Goal: Find specific page/section: Find specific page/section

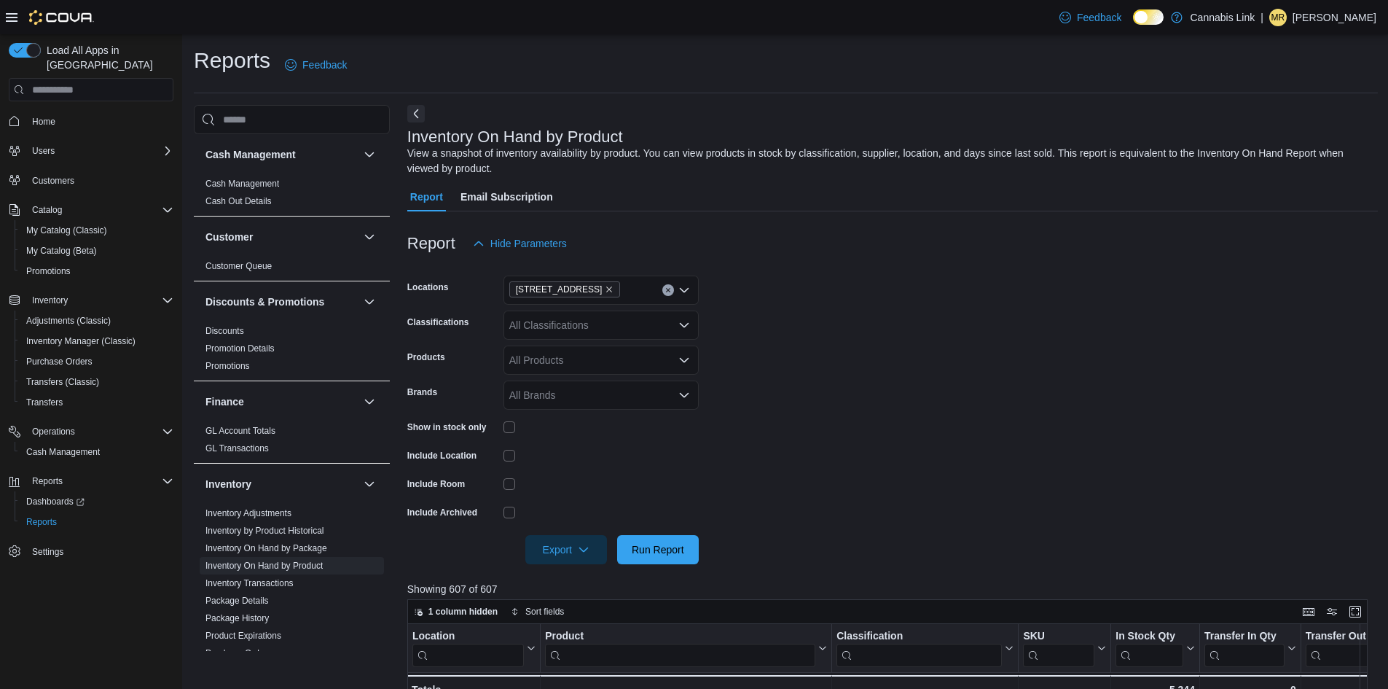
click at [85, 112] on span "Home" at bounding box center [99, 121] width 147 height 18
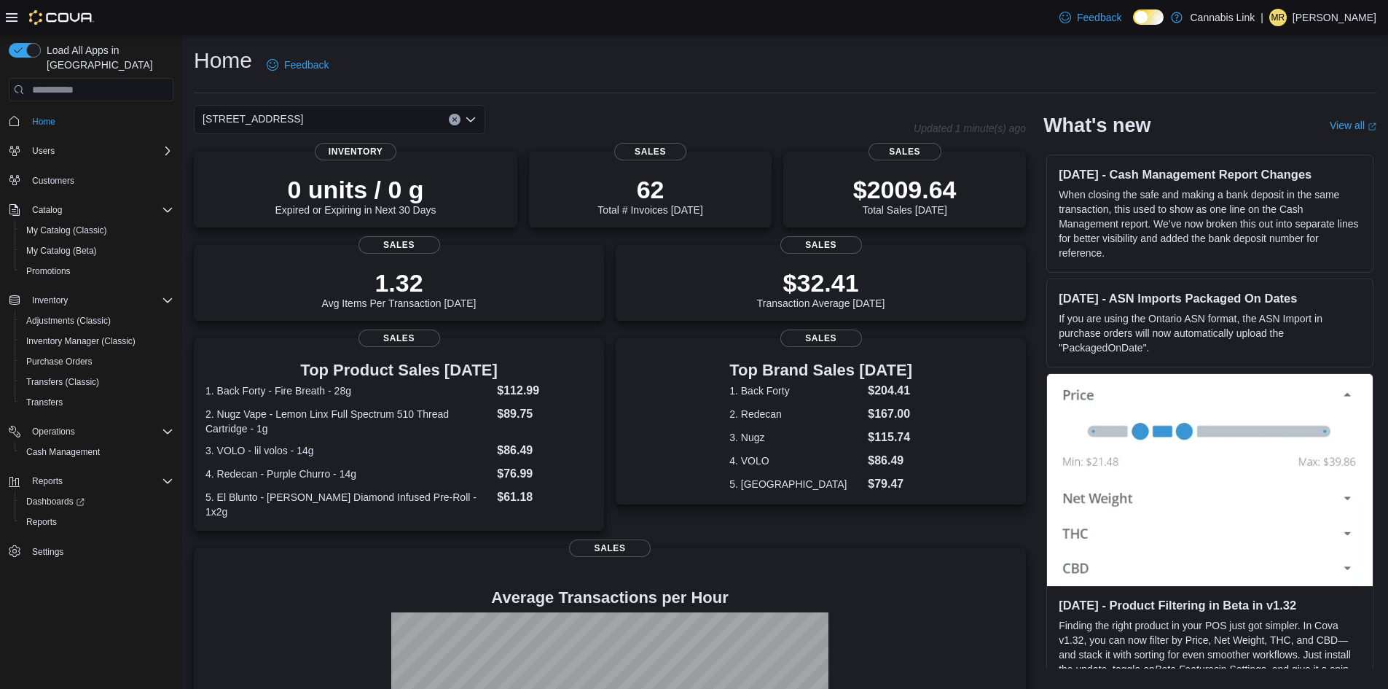
click at [457, 123] on button "Clear input" at bounding box center [455, 120] width 12 height 12
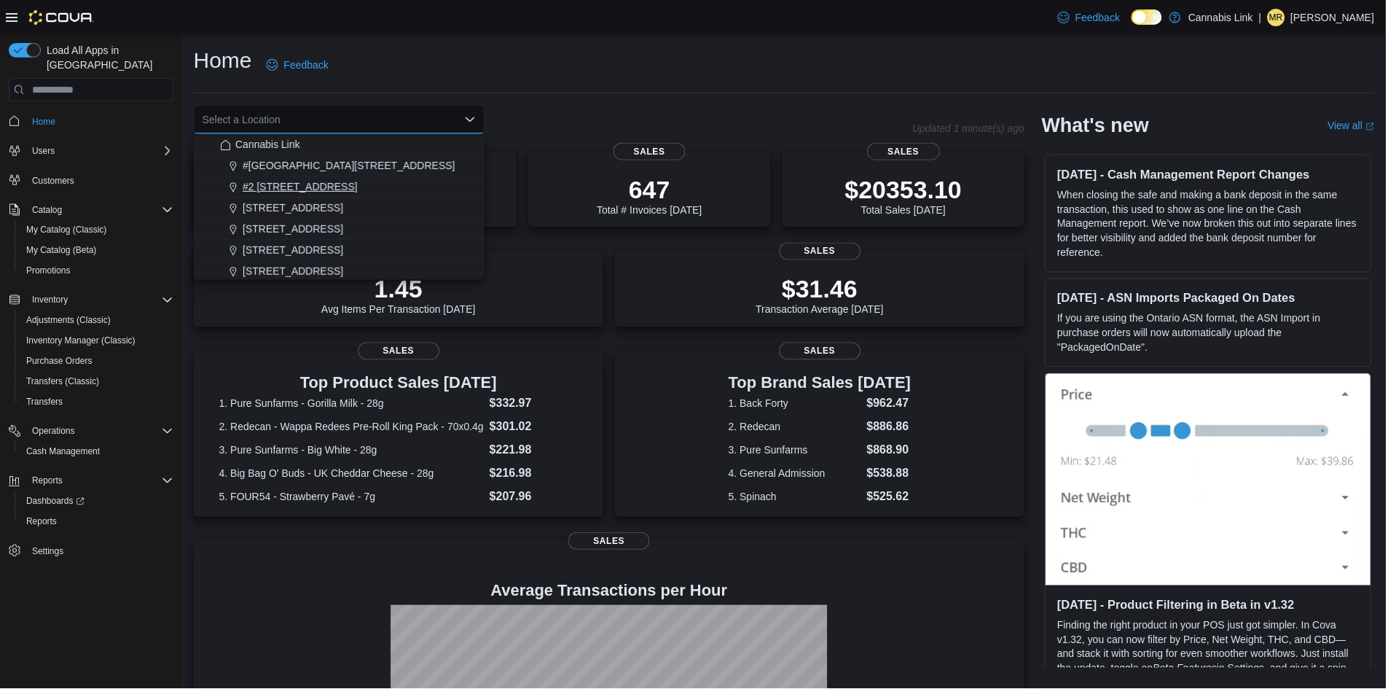
click at [309, 191] on span "#2 [STREET_ADDRESS]" at bounding box center [300, 186] width 115 height 15
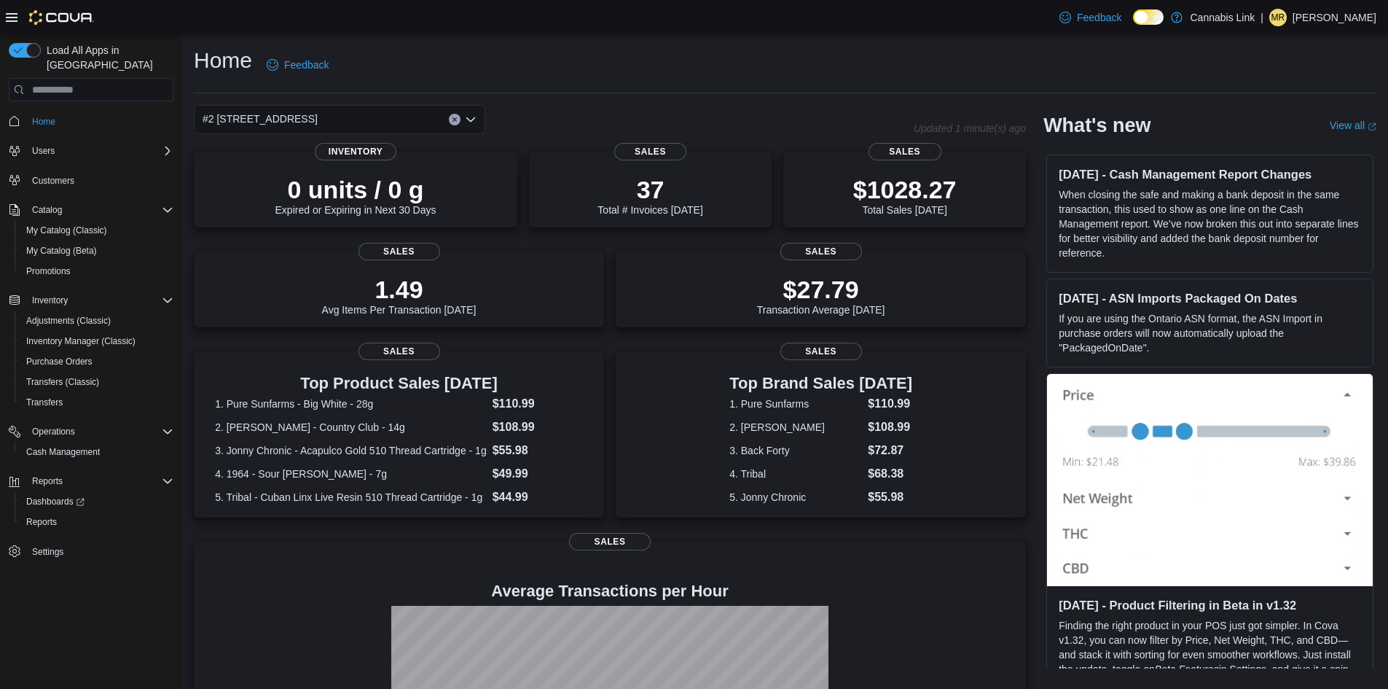
click at [465, 123] on icon "Open list of options" at bounding box center [471, 120] width 12 height 12
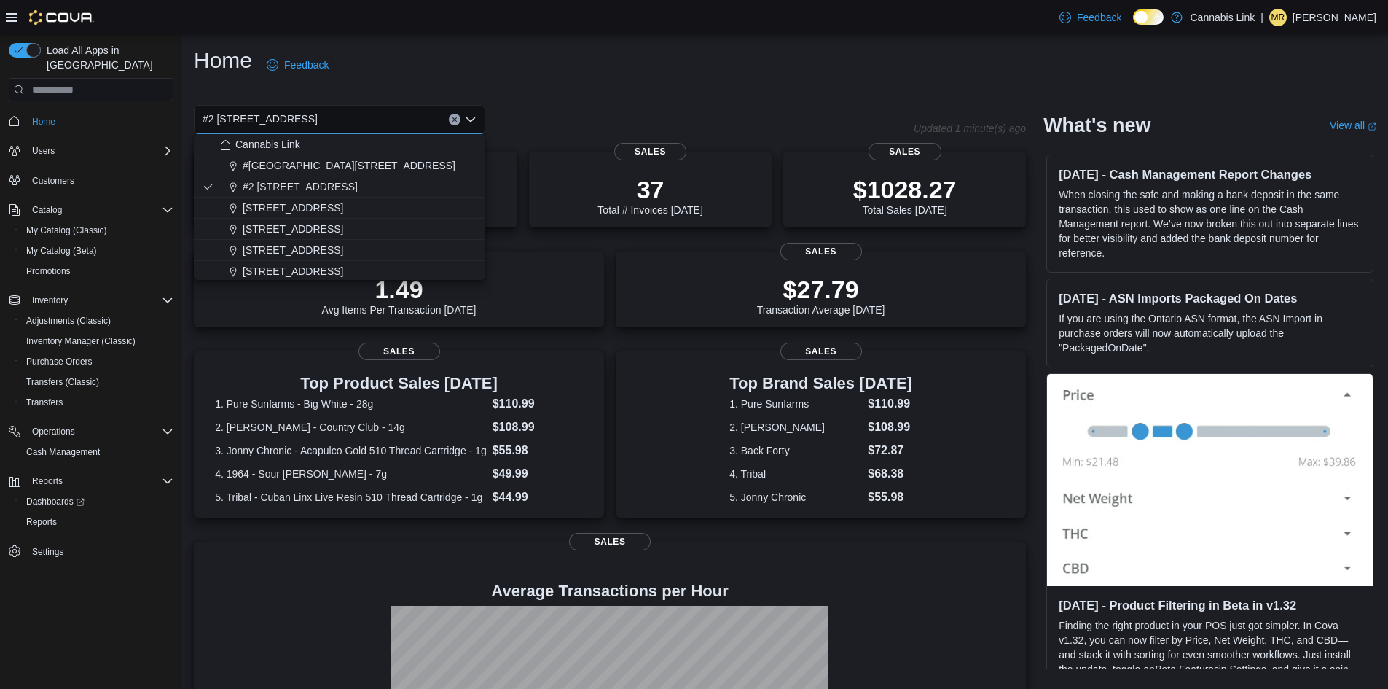
click at [289, 248] on span "[STREET_ADDRESS]" at bounding box center [293, 250] width 101 height 15
